Goal: Information Seeking & Learning: Learn about a topic

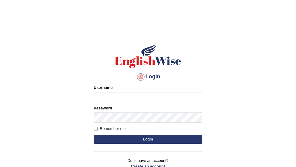
click at [106, 97] on input "Username" at bounding box center [148, 97] width 109 height 10
type input "Gurmeet01"
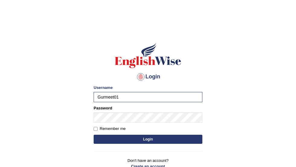
click at [128, 148] on div "Login Please fix the following errors: Username Gurmeet01 Password Remember me …" at bounding box center [147, 109] width 119 height 151
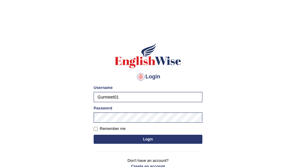
click at [129, 142] on button "Login" at bounding box center [148, 139] width 109 height 9
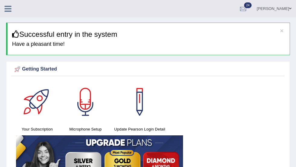
click at [283, 31] on h3 "Successful entry in the system" at bounding box center [148, 34] width 273 height 8
click at [282, 31] on button "×" at bounding box center [282, 30] width 4 height 6
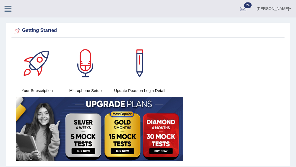
click at [9, 10] on icon at bounding box center [8, 9] width 7 height 8
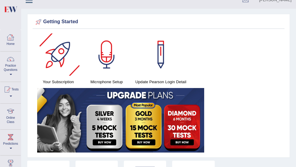
scroll to position [10, 0]
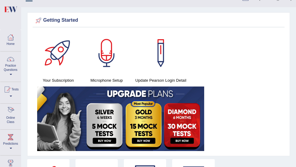
click at [10, 112] on div at bounding box center [10, 111] width 9 height 9
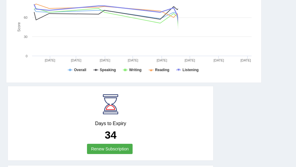
scroll to position [295, 0]
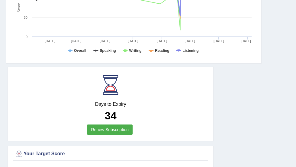
click at [105, 133] on link "Renew Subscription" at bounding box center [110, 130] width 46 height 10
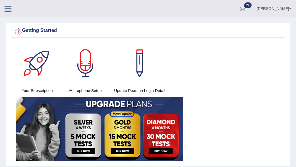
click at [8, 12] on icon at bounding box center [8, 9] width 7 height 8
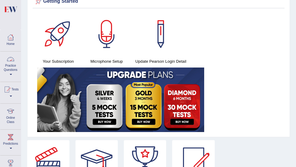
scroll to position [30, 0]
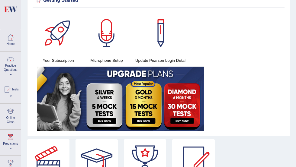
click at [11, 65] on link "Practice Questions" at bounding box center [10, 66] width 21 height 28
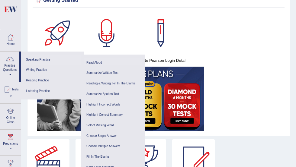
click at [95, 62] on link "Read Aloud" at bounding box center [112, 63] width 57 height 11
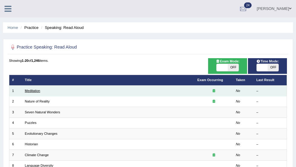
click at [40, 89] on link "Meditation" at bounding box center [32, 91] width 15 height 4
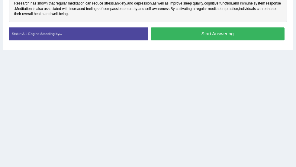
scroll to position [130, 0]
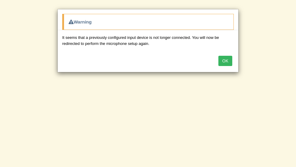
click at [220, 67] on div "OK" at bounding box center [148, 61] width 180 height 21
click at [221, 65] on button "OK" at bounding box center [225, 61] width 14 height 10
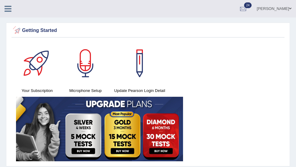
click at [10, 11] on icon at bounding box center [8, 9] width 7 height 8
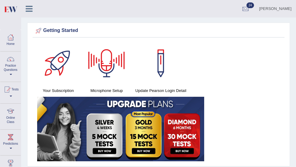
click at [29, 7] on icon at bounding box center [29, 9] width 7 height 8
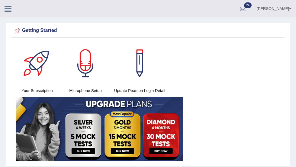
click at [7, 7] on icon at bounding box center [8, 9] width 7 height 8
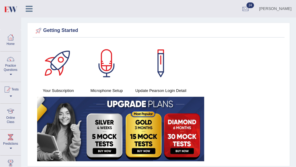
click at [31, 9] on icon at bounding box center [29, 9] width 7 height 8
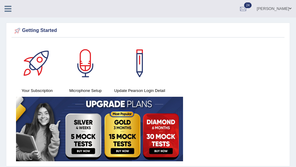
click at [9, 8] on icon at bounding box center [8, 9] width 7 height 8
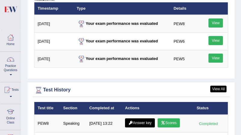
scroll to position [1007, 0]
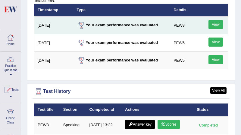
click at [210, 27] on link "View" at bounding box center [216, 24] width 14 height 9
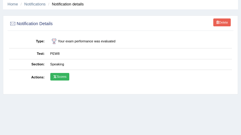
click at [57, 77] on link "Scores" at bounding box center [59, 77] width 19 height 8
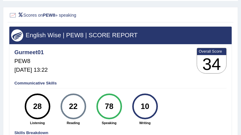
scroll to position [39, 0]
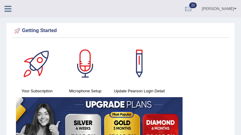
click at [8, 9] on icon at bounding box center [8, 9] width 7 height 8
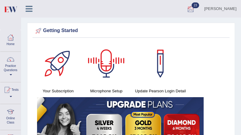
click at [196, 6] on div at bounding box center [191, 9] width 9 height 9
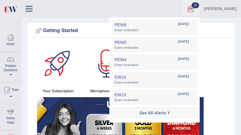
click at [209, 14] on link "[PERSON_NAME]" at bounding box center [220, 8] width 41 height 16
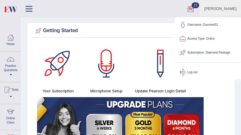
click at [155, 28] on div "Getting Started" at bounding box center [131, 30] width 194 height 9
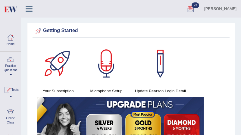
click at [31, 9] on icon at bounding box center [29, 9] width 7 height 8
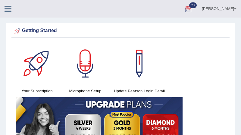
click at [7, 8] on icon at bounding box center [8, 9] width 7 height 8
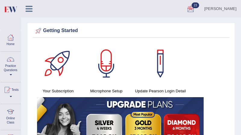
click at [32, 7] on icon at bounding box center [29, 9] width 7 height 8
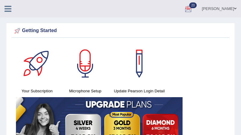
click at [10, 8] on icon at bounding box center [8, 9] width 7 height 8
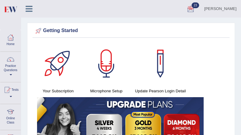
click at [30, 10] on icon at bounding box center [29, 9] width 7 height 8
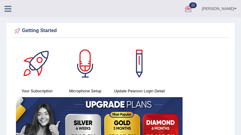
click at [9, 9] on icon at bounding box center [8, 9] width 7 height 8
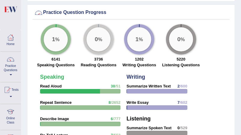
scroll to position [689, 0]
